Goal: Transaction & Acquisition: Purchase product/service

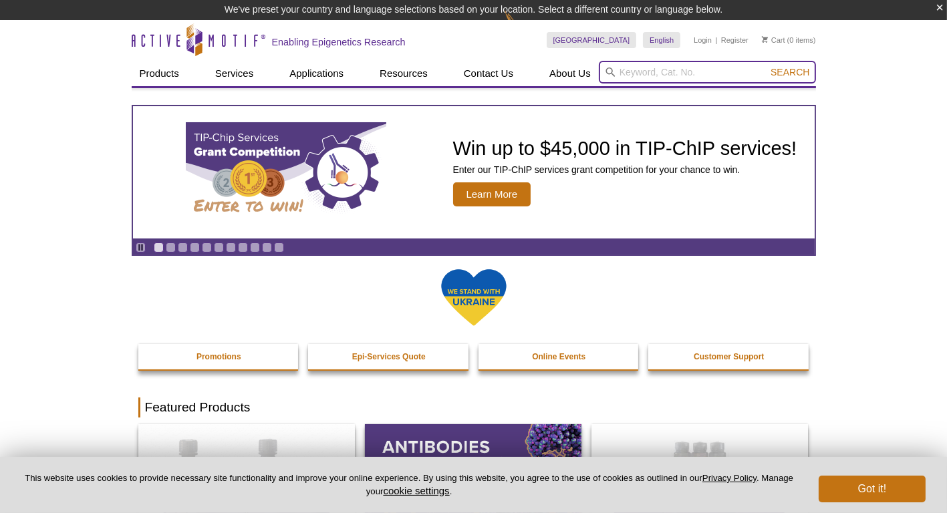
click at [662, 71] on input "search" at bounding box center [707, 72] width 217 height 23
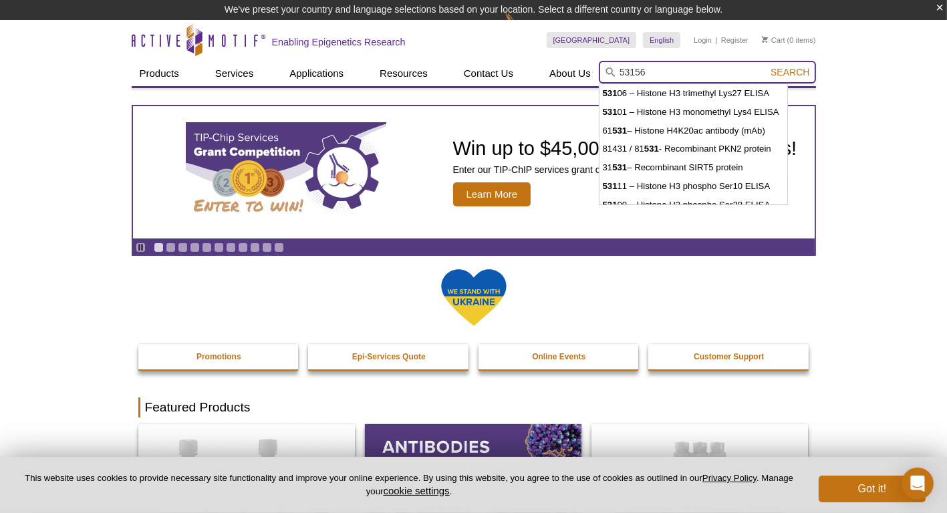
type input "53156"
click at [767, 66] on button "Search" at bounding box center [790, 72] width 47 height 12
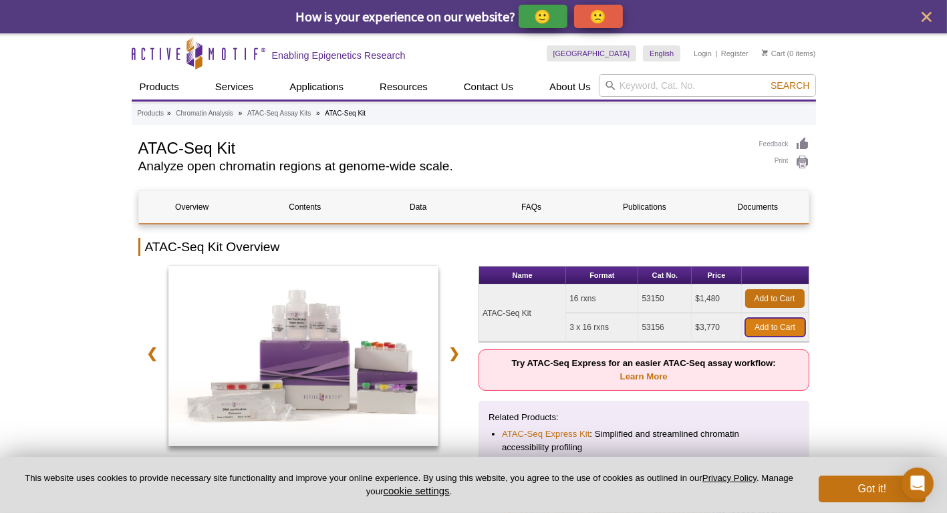
click at [772, 322] on link "Add to Cart" at bounding box center [775, 327] width 60 height 19
